Goal: Navigation & Orientation: Go to known website

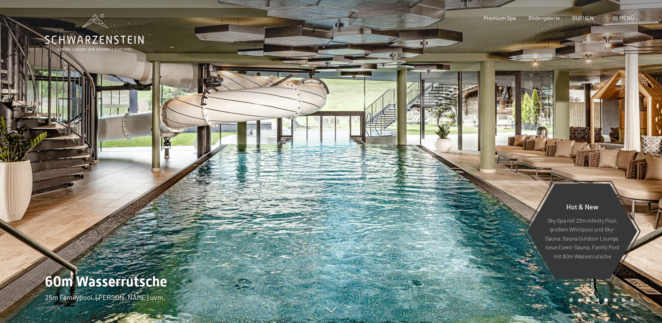
click at [129, 44] on icon at bounding box center [94, 32] width 99 height 37
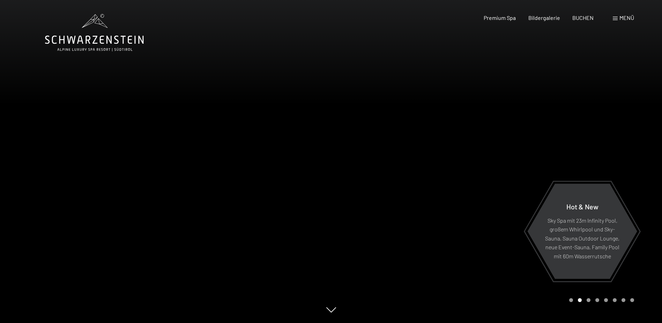
click at [626, 19] on span "Menü" at bounding box center [627, 17] width 15 height 7
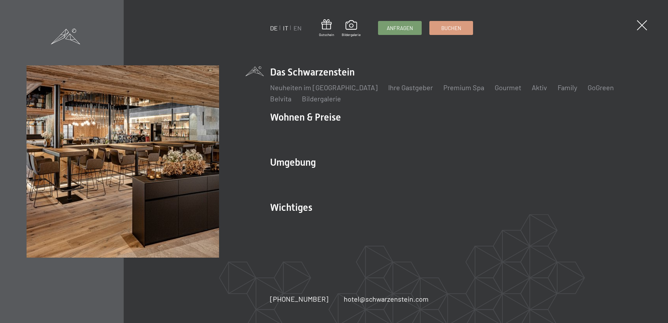
click at [285, 30] on link "IT" at bounding box center [285, 28] width 5 height 8
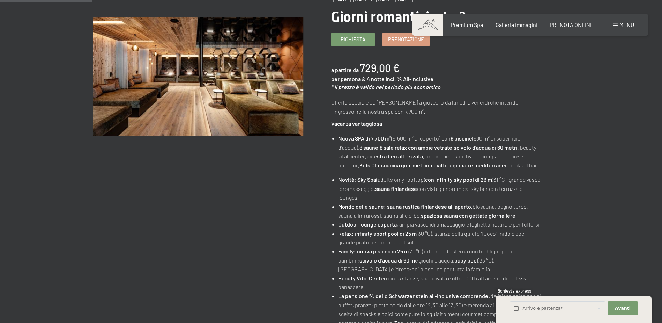
scroll to position [140, 0]
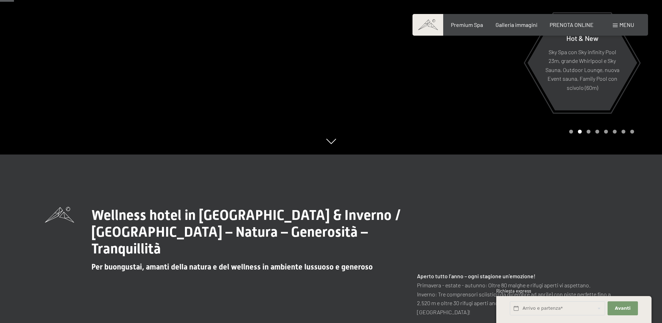
scroll to position [70, 0]
